Goal: Task Accomplishment & Management: Use online tool/utility

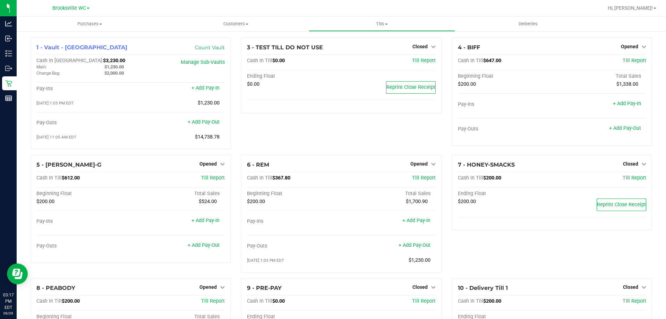
scroll to position [82, 0]
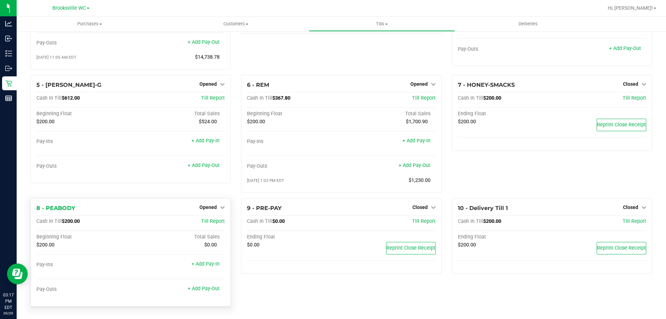
click at [197, 206] on div "8 - PEABODY Opened Close Till" at bounding box center [130, 208] width 188 height 8
drag, startPoint x: 204, startPoint y: 206, endPoint x: 207, endPoint y: 209, distance: 3.9
click at [204, 206] on span "Opened" at bounding box center [208, 207] width 17 height 6
click at [210, 225] on div "Close Till" at bounding box center [209, 221] width 51 height 9
click at [213, 220] on link "Close Till" at bounding box center [209, 222] width 19 height 6
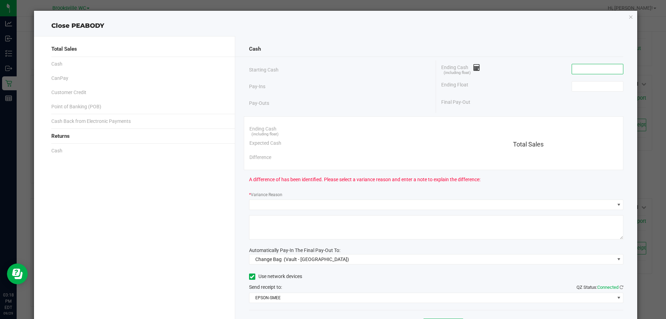
click at [600, 66] on input at bounding box center [597, 69] width 51 height 10
type input "$200.00"
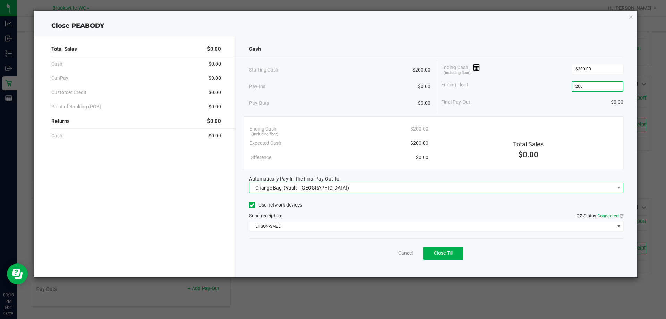
type input "$200.00"
click at [364, 190] on span "Change Bag (Vault - [GEOGRAPHIC_DATA])" at bounding box center [433, 188] width 366 height 10
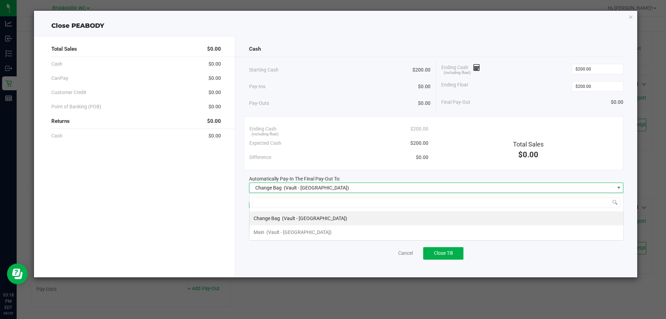
scroll to position [10, 375]
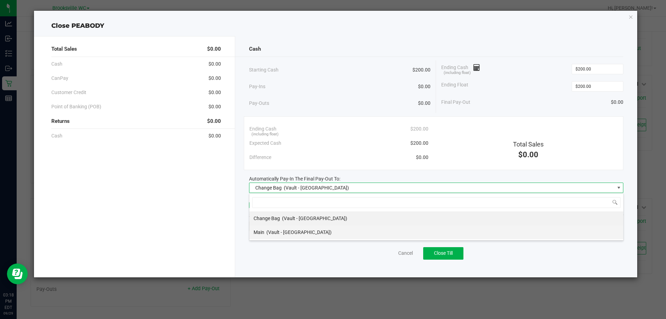
click at [328, 234] on li "Main (Vault - [GEOGRAPHIC_DATA])" at bounding box center [437, 232] width 374 height 14
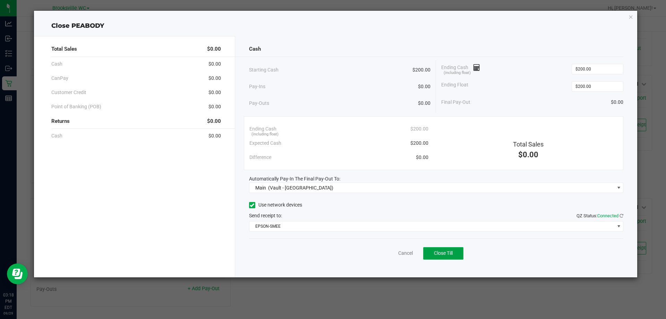
click at [453, 256] on button "Close Till" at bounding box center [443, 253] width 40 height 12
click at [392, 257] on div "Dismiss Reprint Closing Receipt" at bounding box center [436, 251] width 375 height 27
click at [391, 255] on link "Dismiss" at bounding box center [390, 253] width 17 height 7
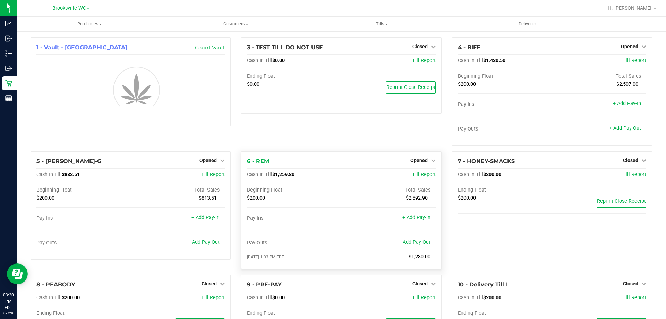
click at [417, 243] on div "+ Add Pay-Out" at bounding box center [415, 237] width 32 height 15
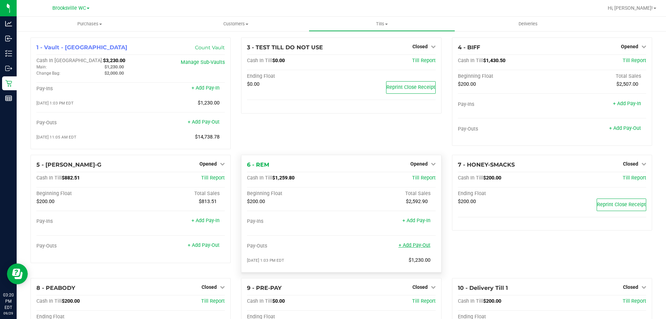
click at [403, 247] on link "+ Add Pay-Out" at bounding box center [415, 245] width 32 height 6
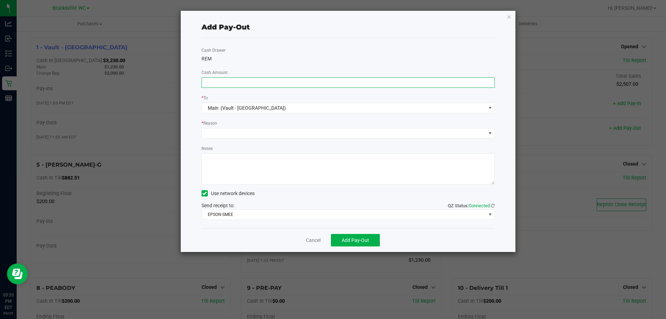
click at [398, 86] on input at bounding box center [348, 83] width 293 height 10
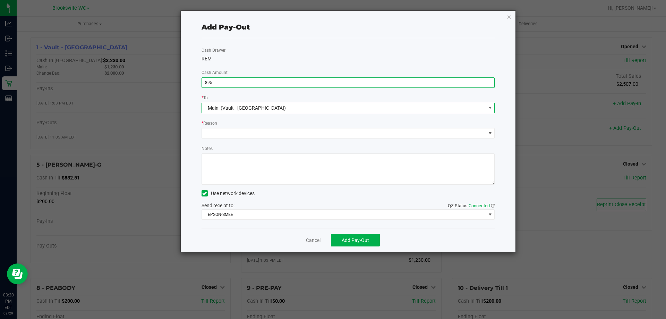
type input "$895.00"
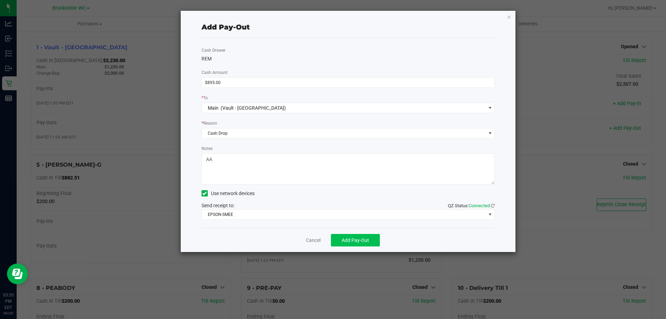
type textarea "AA"
click at [362, 240] on span "Add Pay-Out" at bounding box center [355, 240] width 27 height 6
click at [314, 242] on link "Dismiss" at bounding box center [311, 240] width 17 height 7
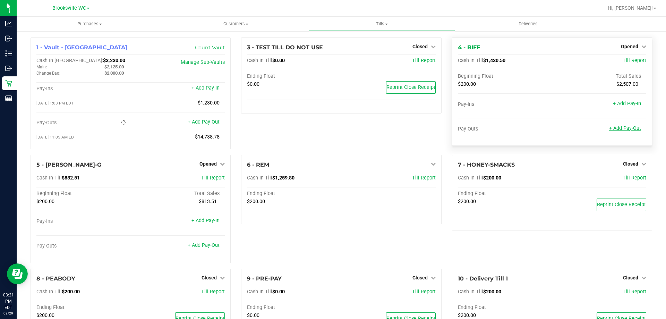
click at [621, 131] on link "+ Add Pay-Out" at bounding box center [626, 128] width 32 height 6
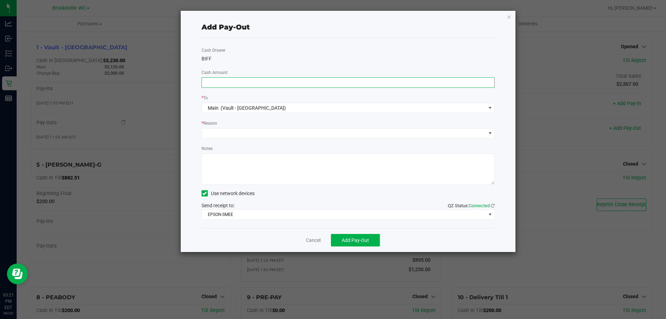
click at [381, 82] on input at bounding box center [348, 83] width 293 height 10
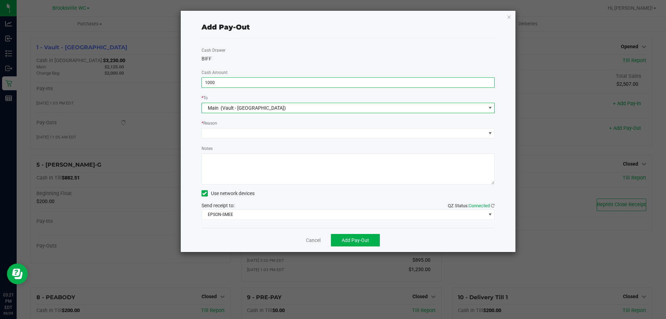
type input "$1,000.00"
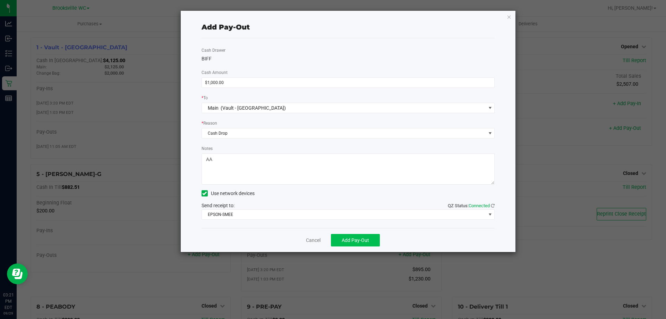
type textarea "AA"
click at [362, 235] on button "Add Pay-Out" at bounding box center [355, 240] width 49 height 12
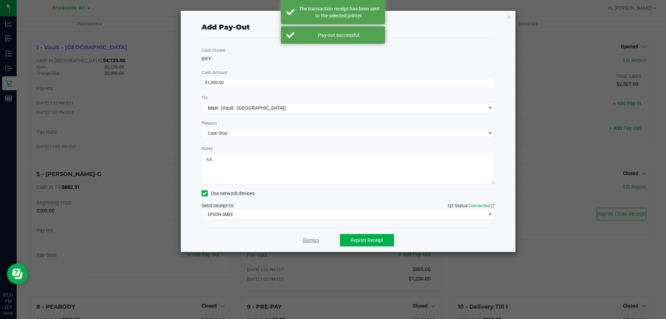
click at [312, 241] on link "Dismiss" at bounding box center [311, 240] width 17 height 7
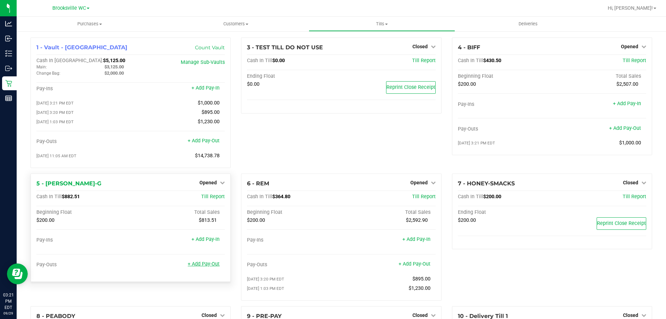
click at [205, 267] on link "+ Add Pay-Out" at bounding box center [204, 264] width 32 height 6
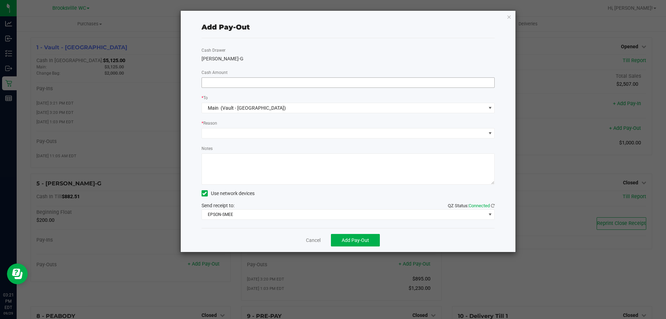
click at [328, 85] on input at bounding box center [348, 83] width 293 height 10
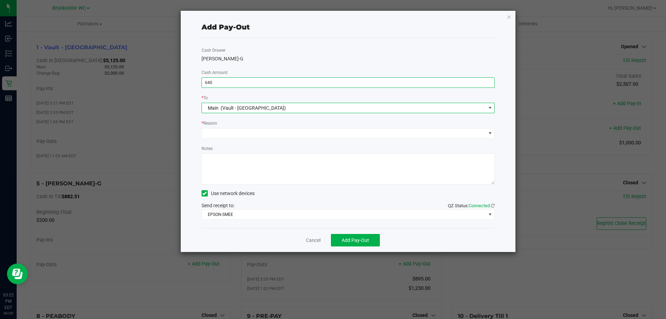
type input "$640.00"
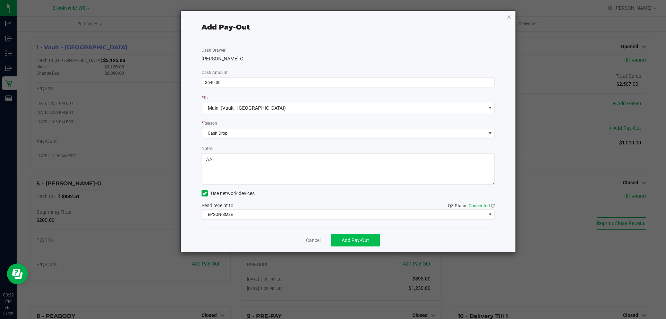
type textarea "AA"
click at [360, 241] on span "Add Pay-Out" at bounding box center [355, 240] width 27 height 6
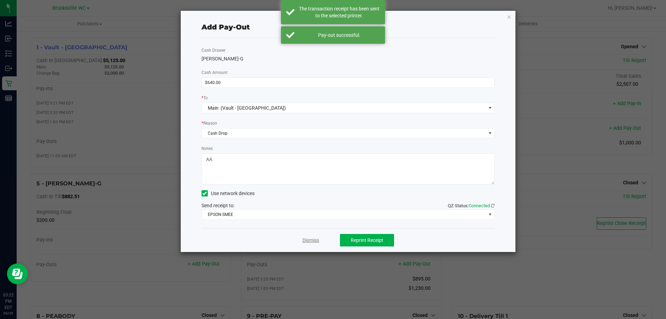
click at [311, 239] on link "Dismiss" at bounding box center [311, 240] width 17 height 7
